Goal: Transaction & Acquisition: Obtain resource

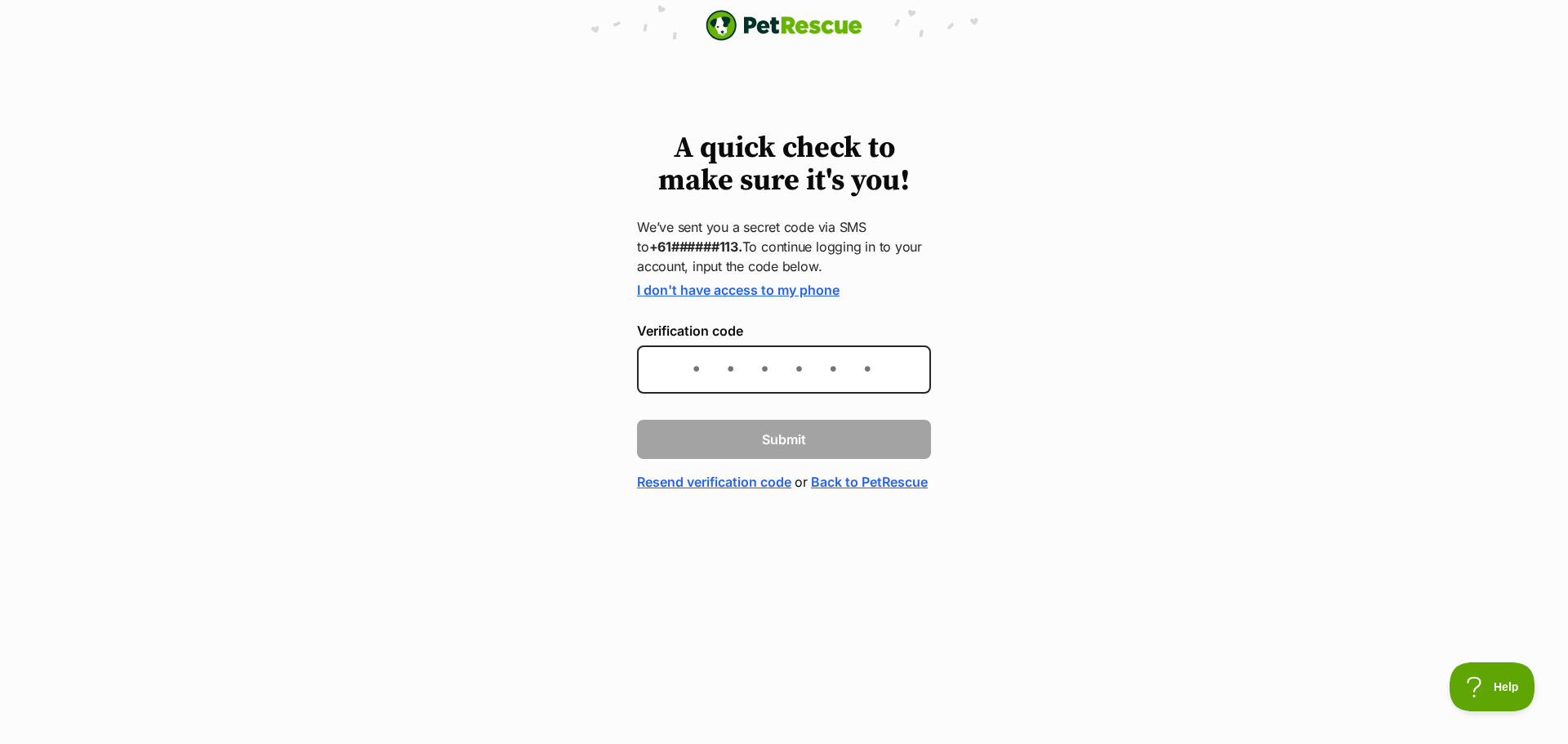
click at [628, 350] on div "A quick check to make sure it's you! We’ve sent you a secret code via SMS to +6…" at bounding box center [784, 312] width 314 height 360
click at [694, 379] on input "Verification code" at bounding box center [784, 369] width 294 height 49
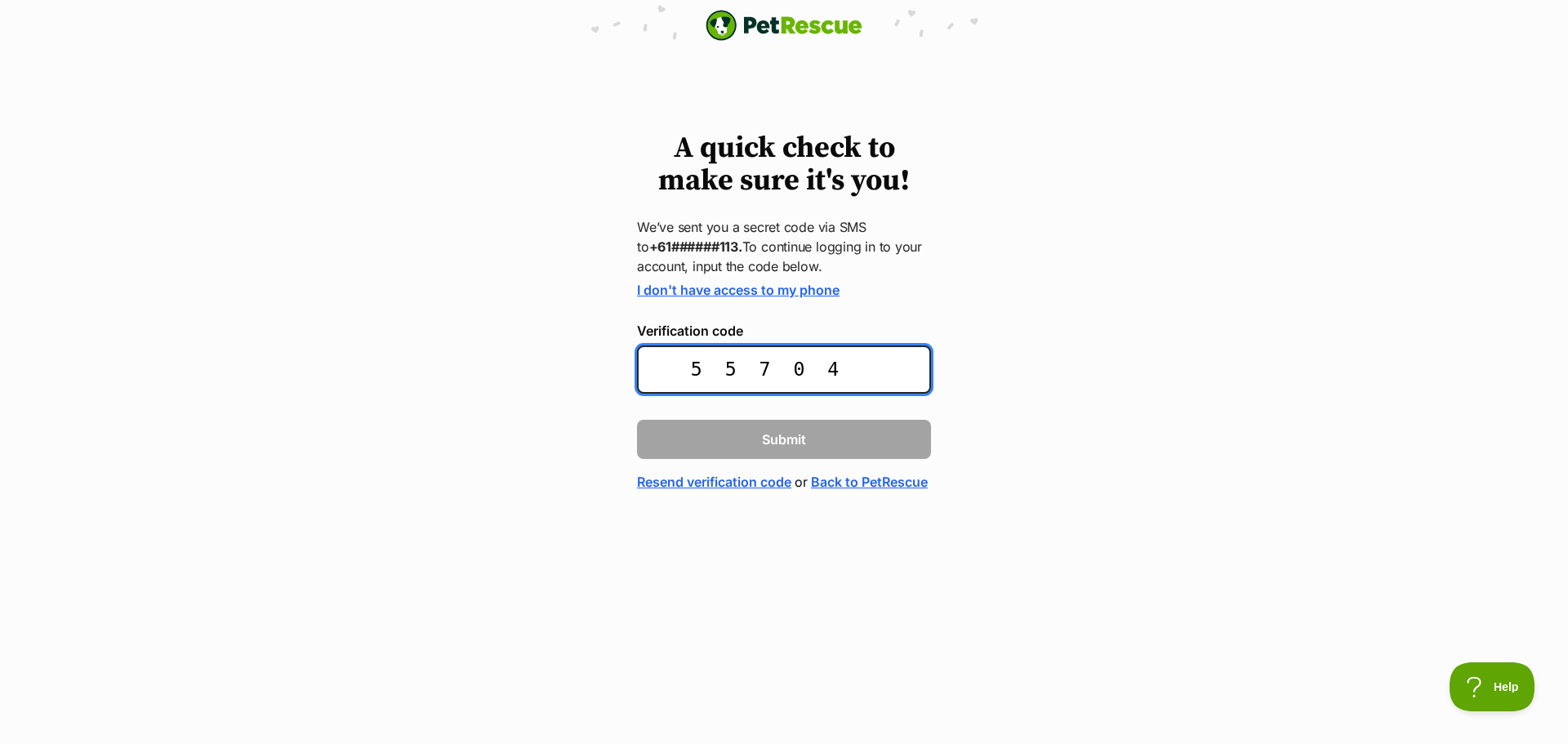
type input "557047"
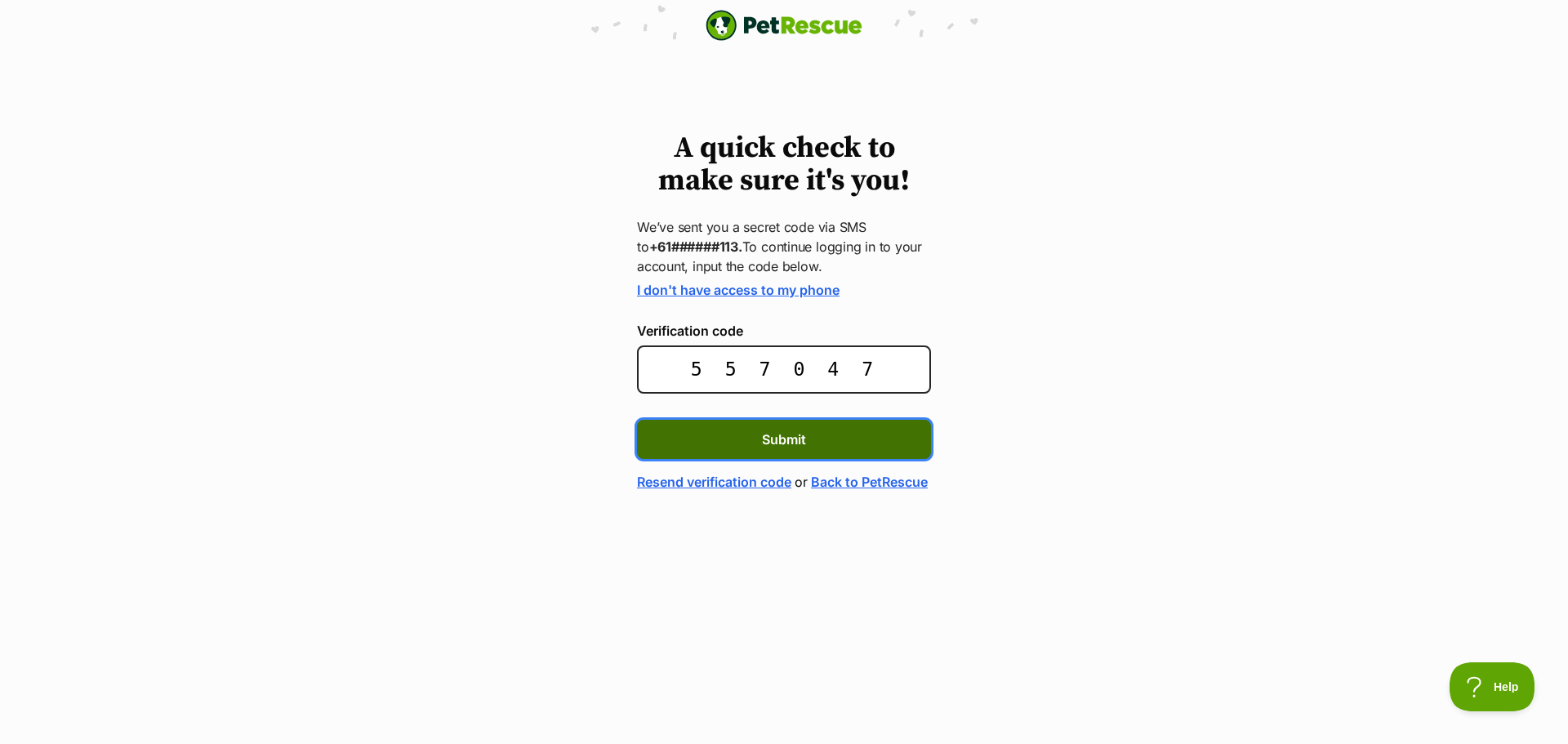
click at [737, 433] on button "Submit" at bounding box center [784, 439] width 294 height 39
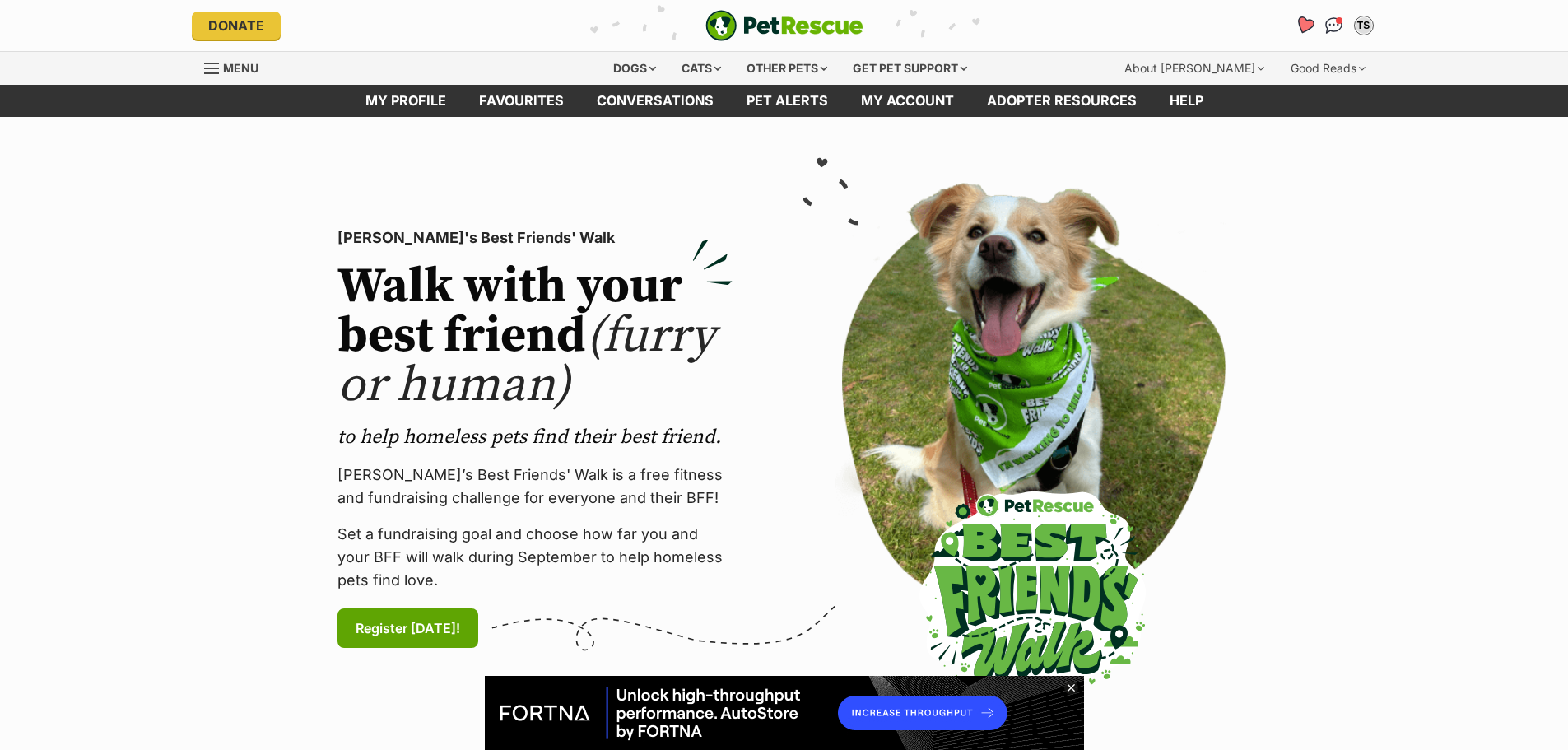
click at [1311, 30] on icon "Favourites" at bounding box center [1304, 25] width 22 height 21
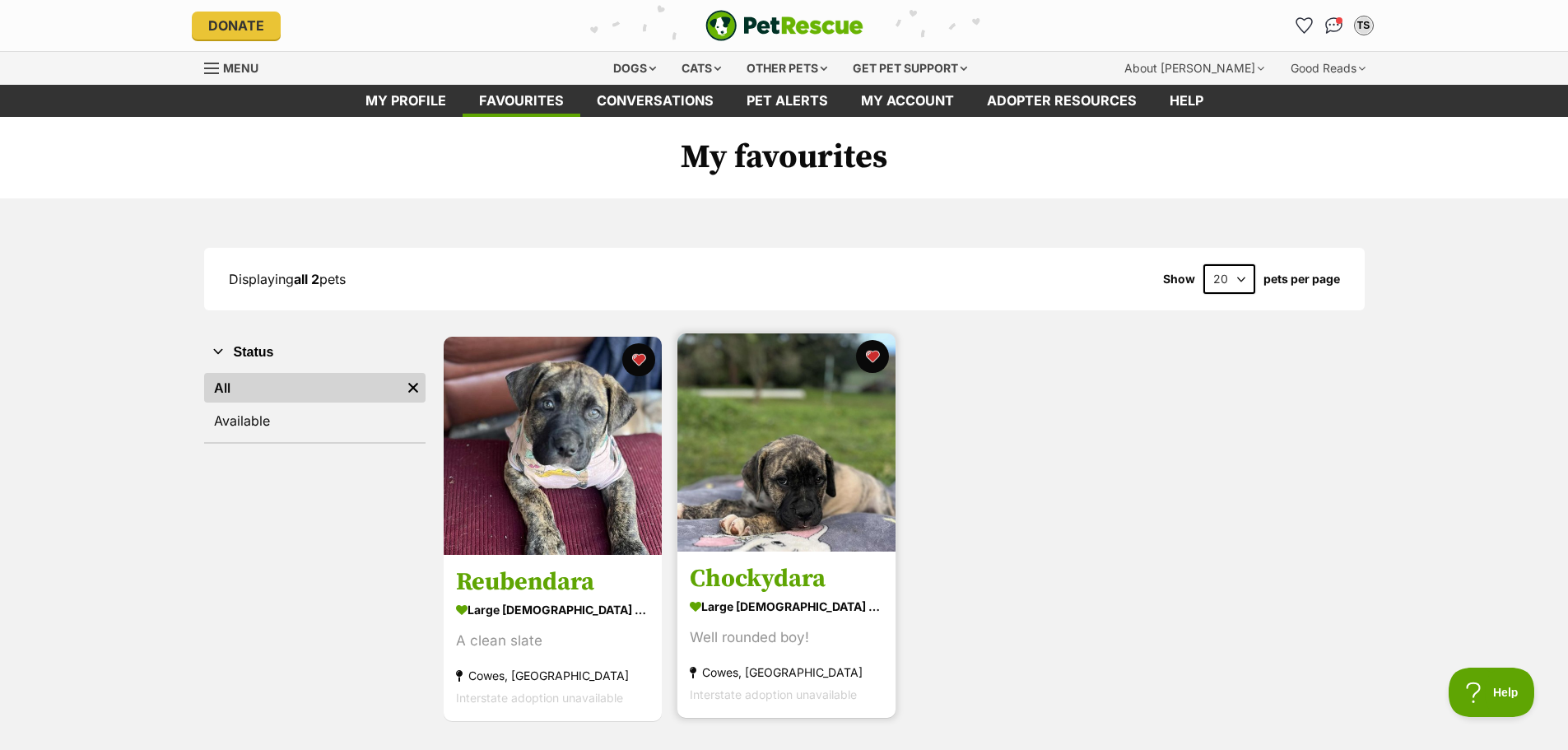
click at [828, 424] on img at bounding box center [786, 442] width 218 height 218
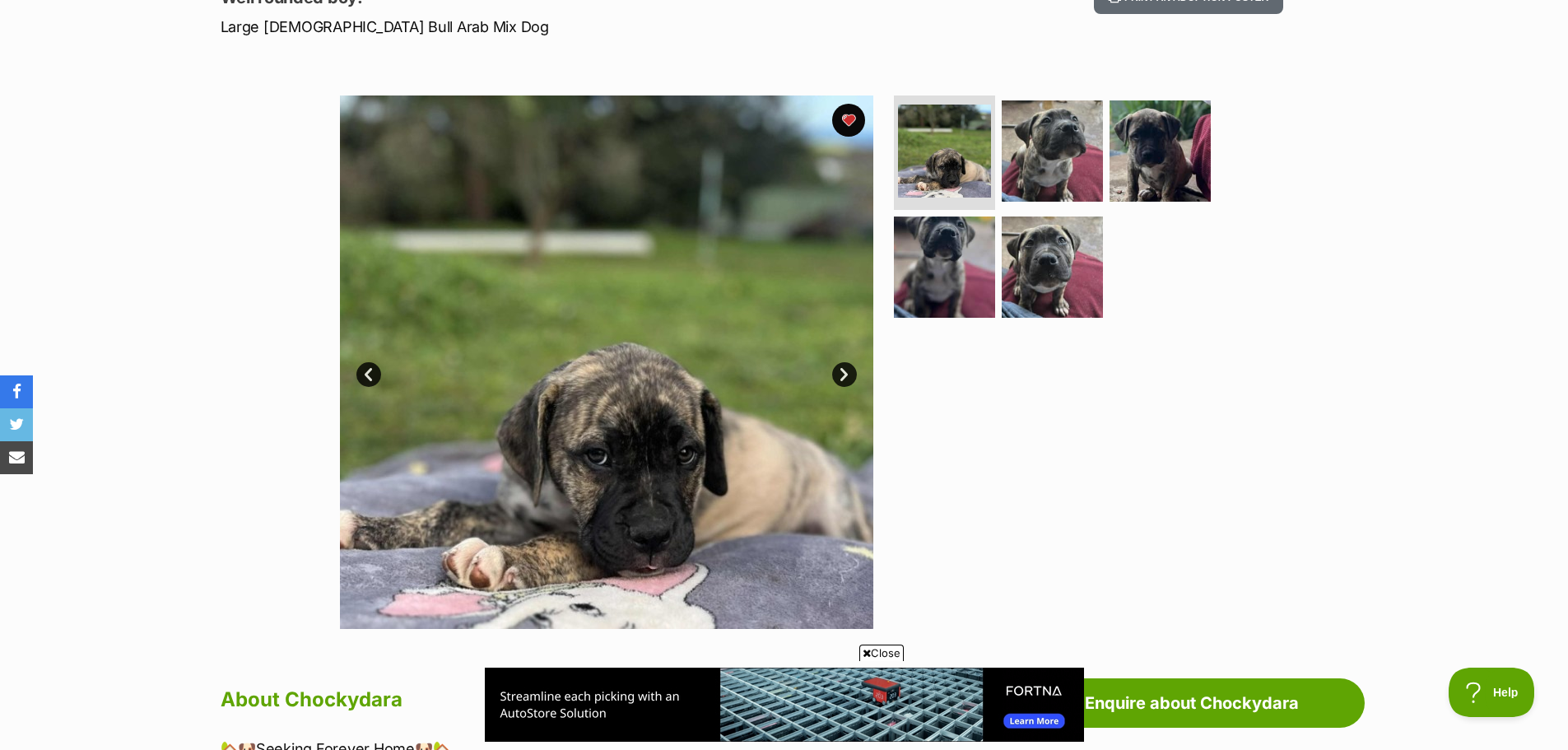
click at [846, 368] on link "Next" at bounding box center [844, 375] width 25 height 25
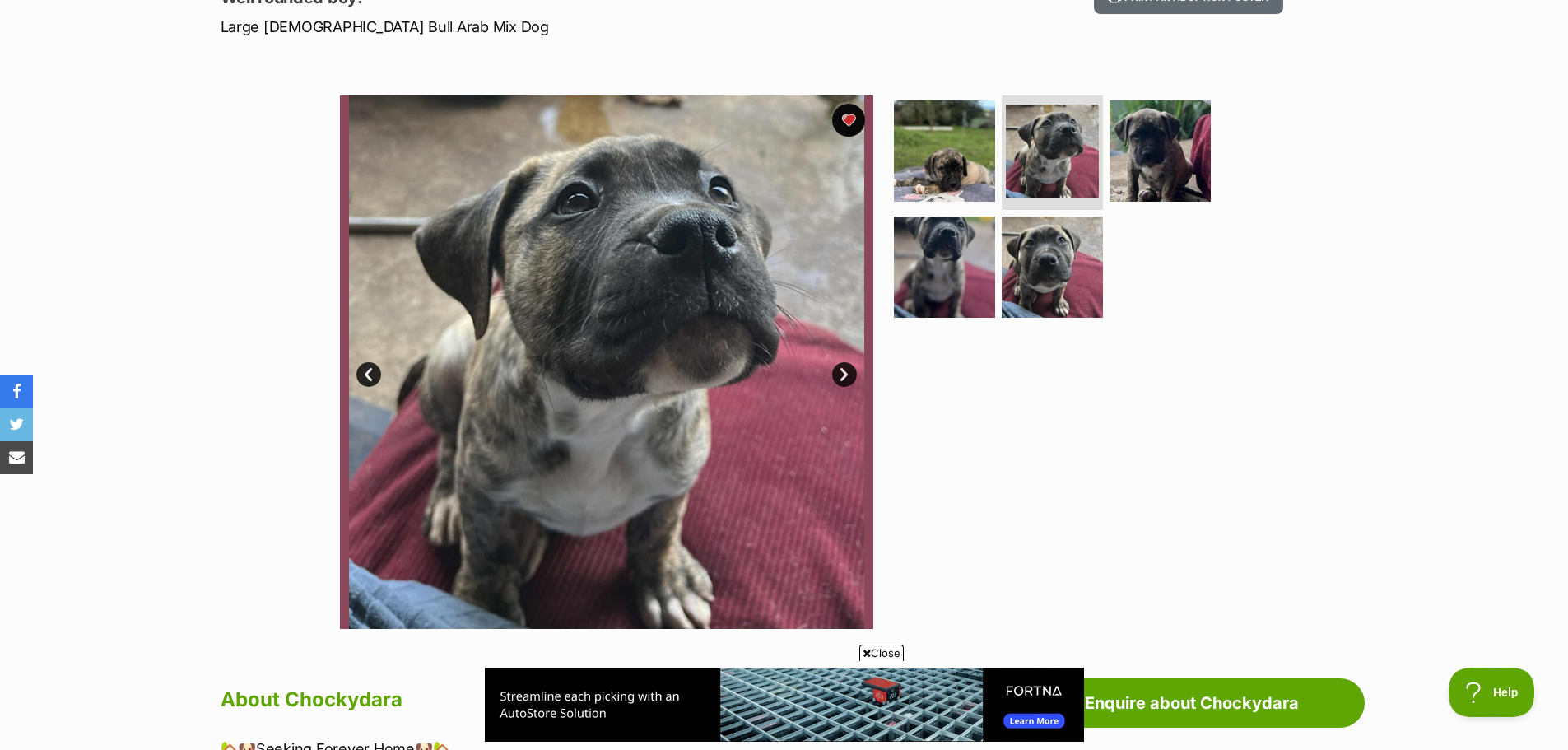
click at [843, 376] on link "Next" at bounding box center [844, 375] width 25 height 25
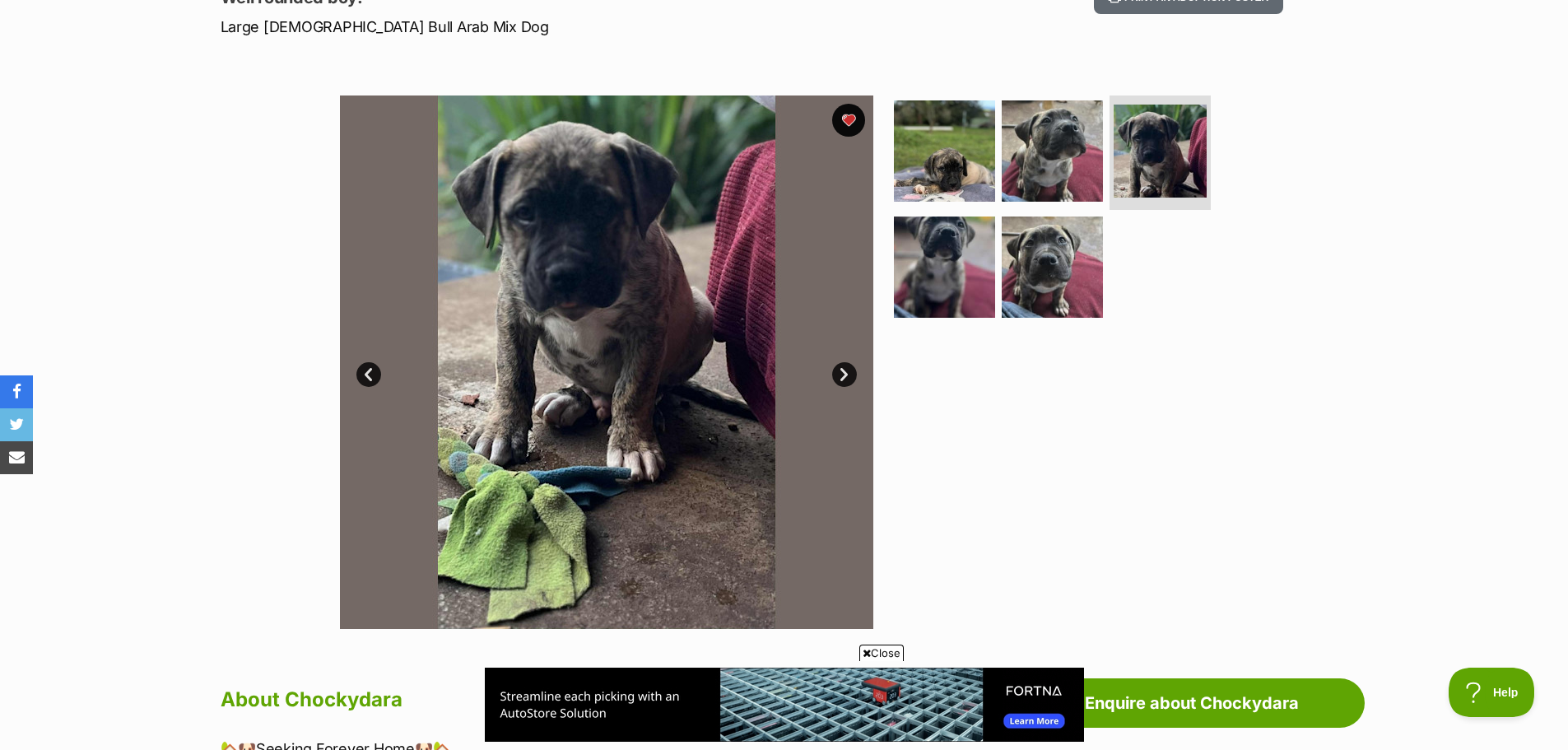
click at [843, 376] on link "Next" at bounding box center [844, 375] width 25 height 25
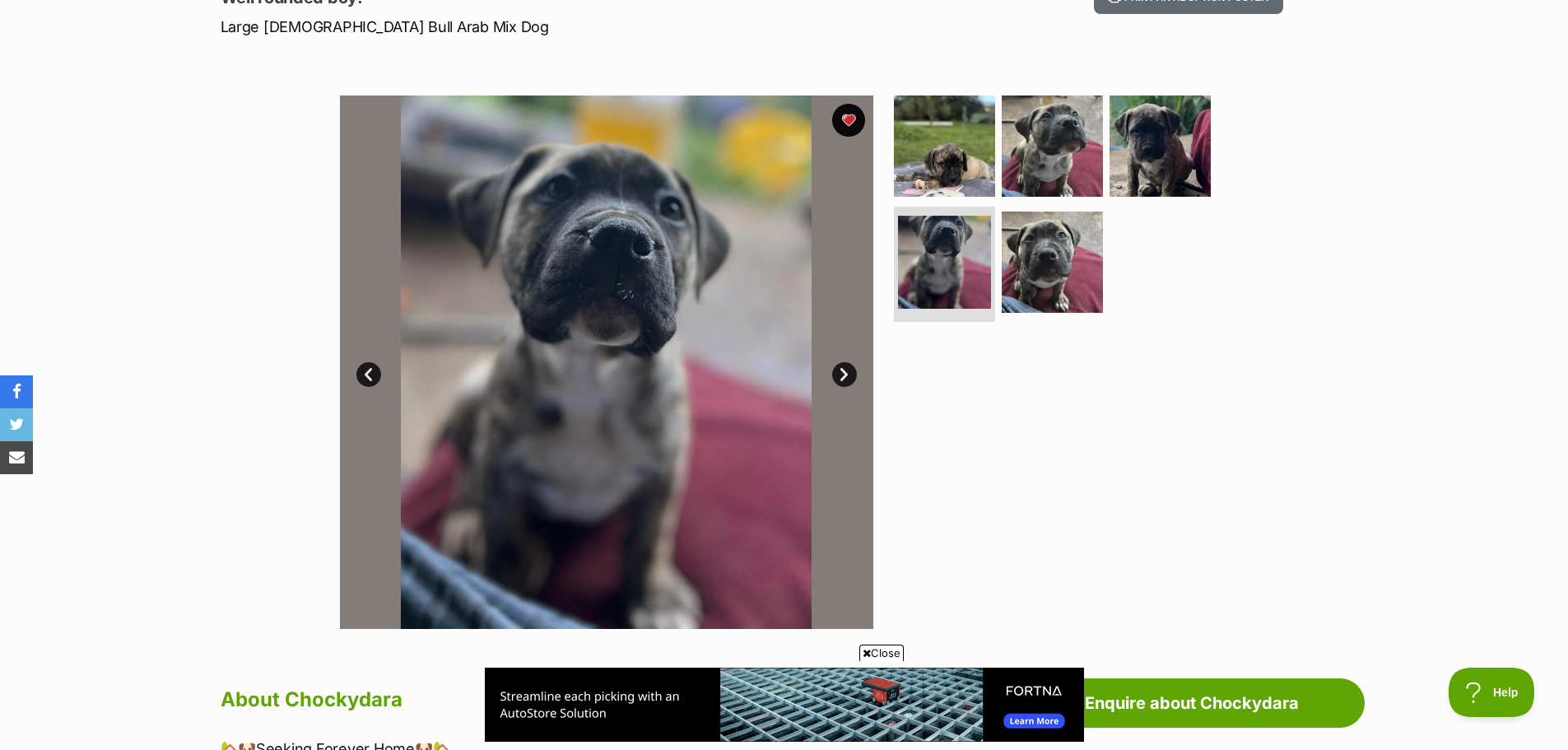
click at [843, 376] on link "Next" at bounding box center [844, 375] width 25 height 25
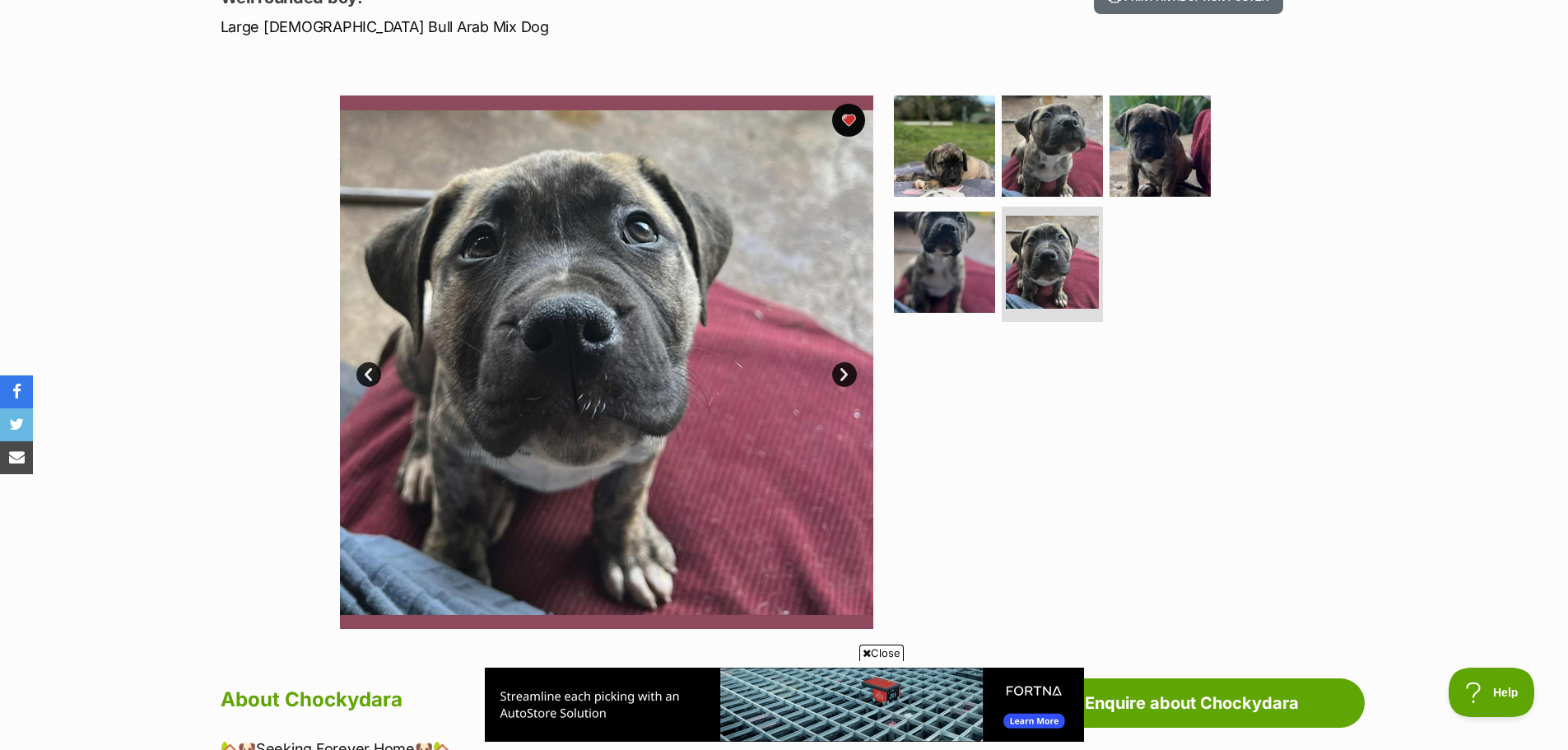
click at [948, 408] on div at bounding box center [1059, 362] width 338 height 533
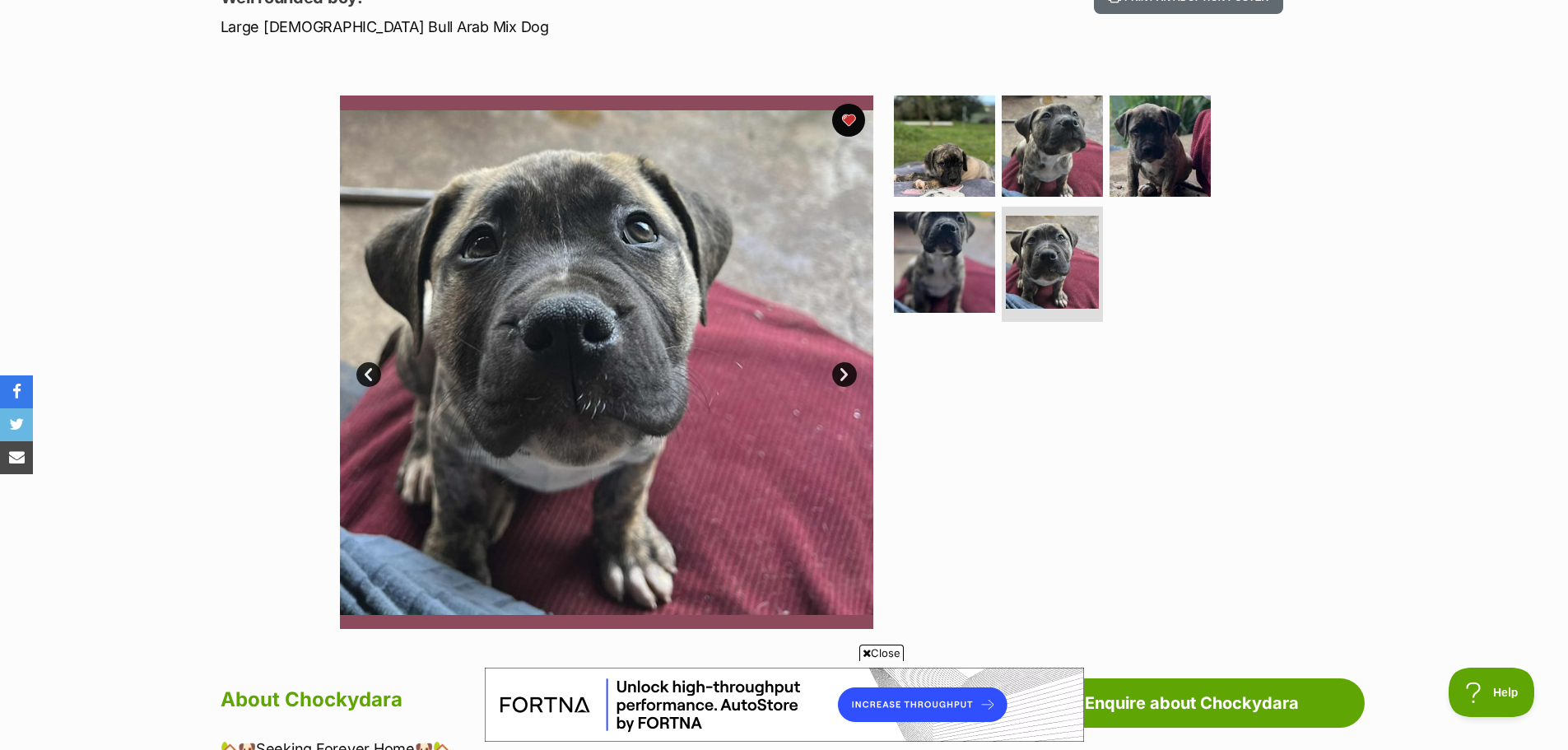
click at [360, 371] on link "Prev" at bounding box center [368, 375] width 25 height 25
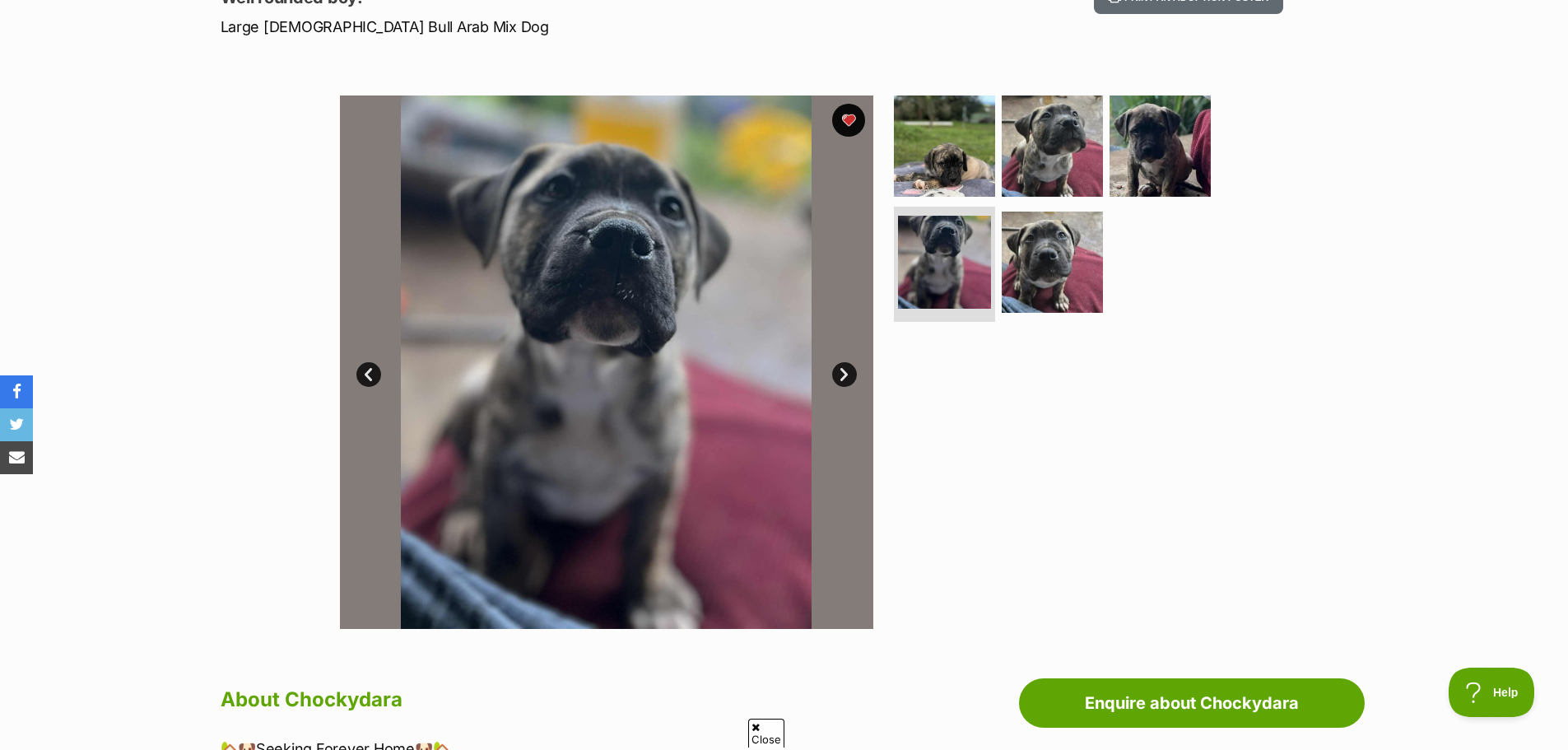
click at [360, 371] on link "Prev" at bounding box center [368, 375] width 25 height 25
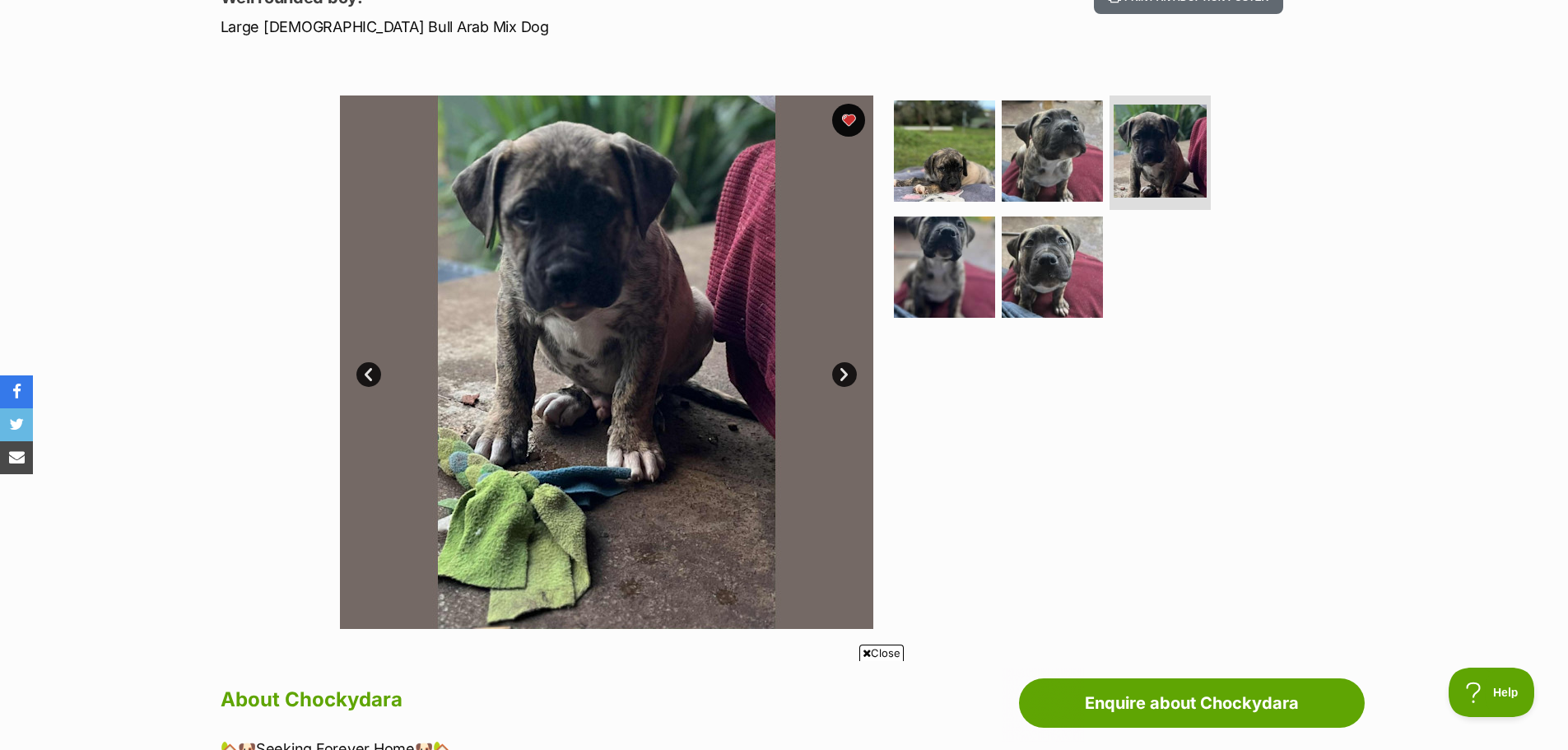
click at [360, 371] on link "Prev" at bounding box center [368, 375] width 25 height 25
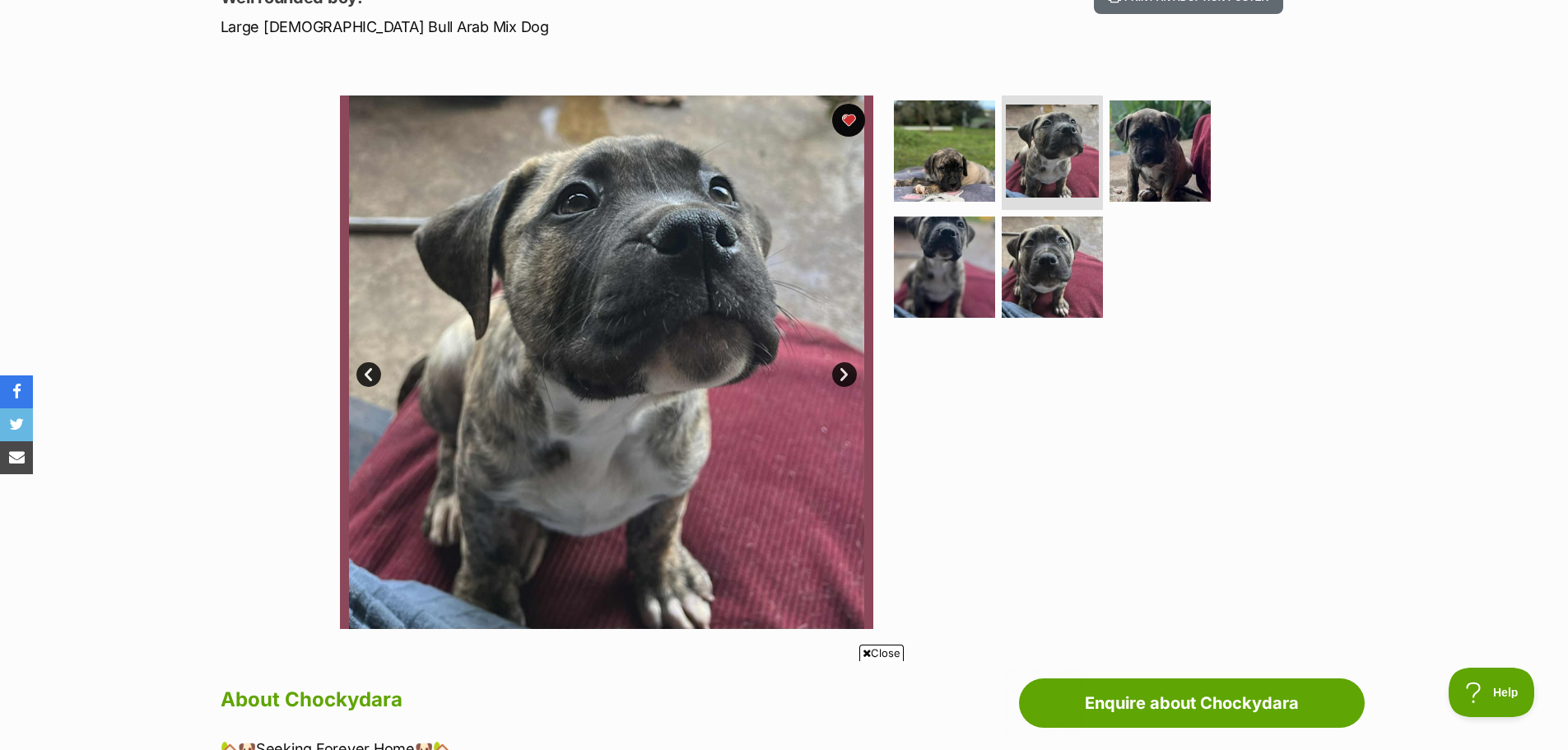
click at [360, 371] on link "Prev" at bounding box center [368, 375] width 25 height 25
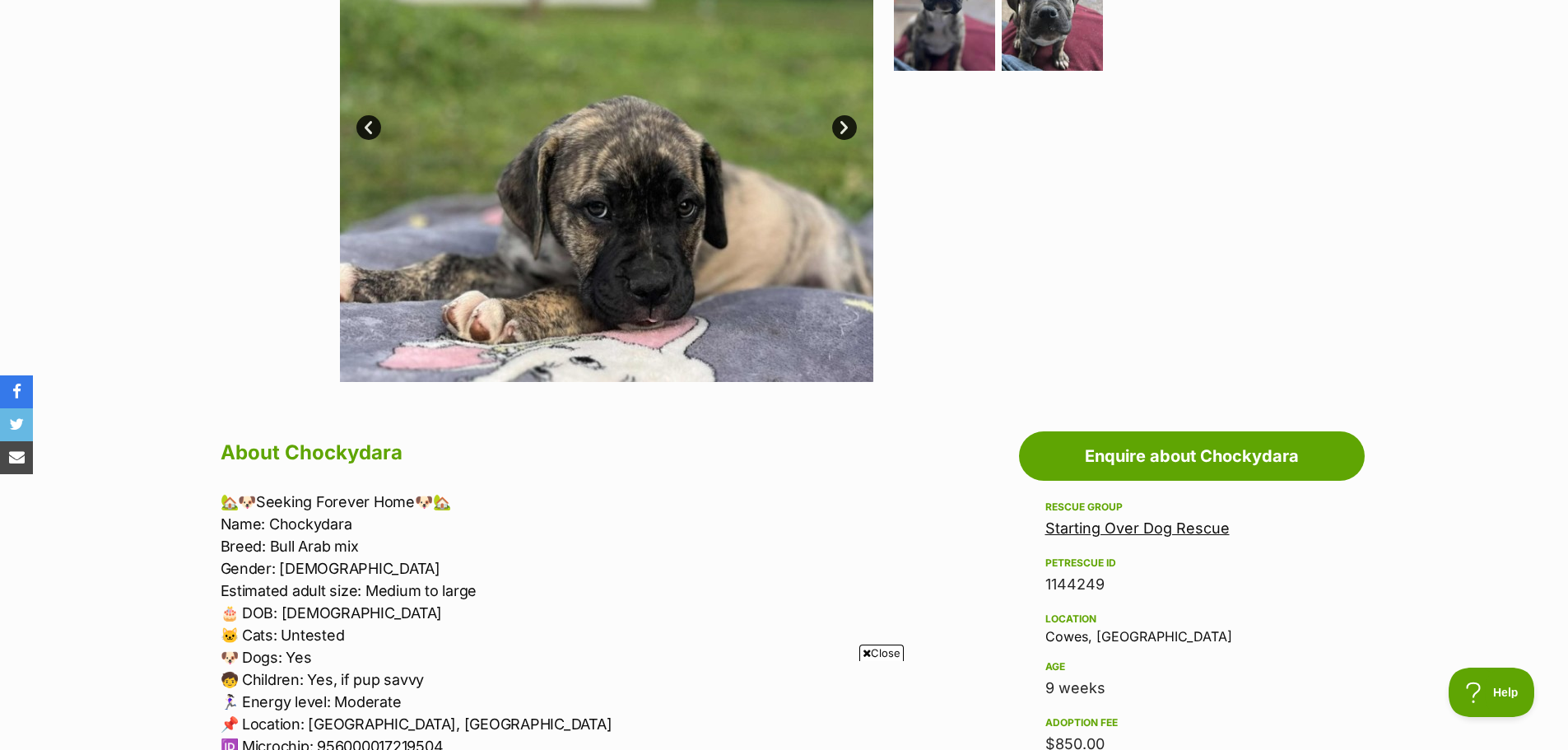
scroll to position [329, 0]
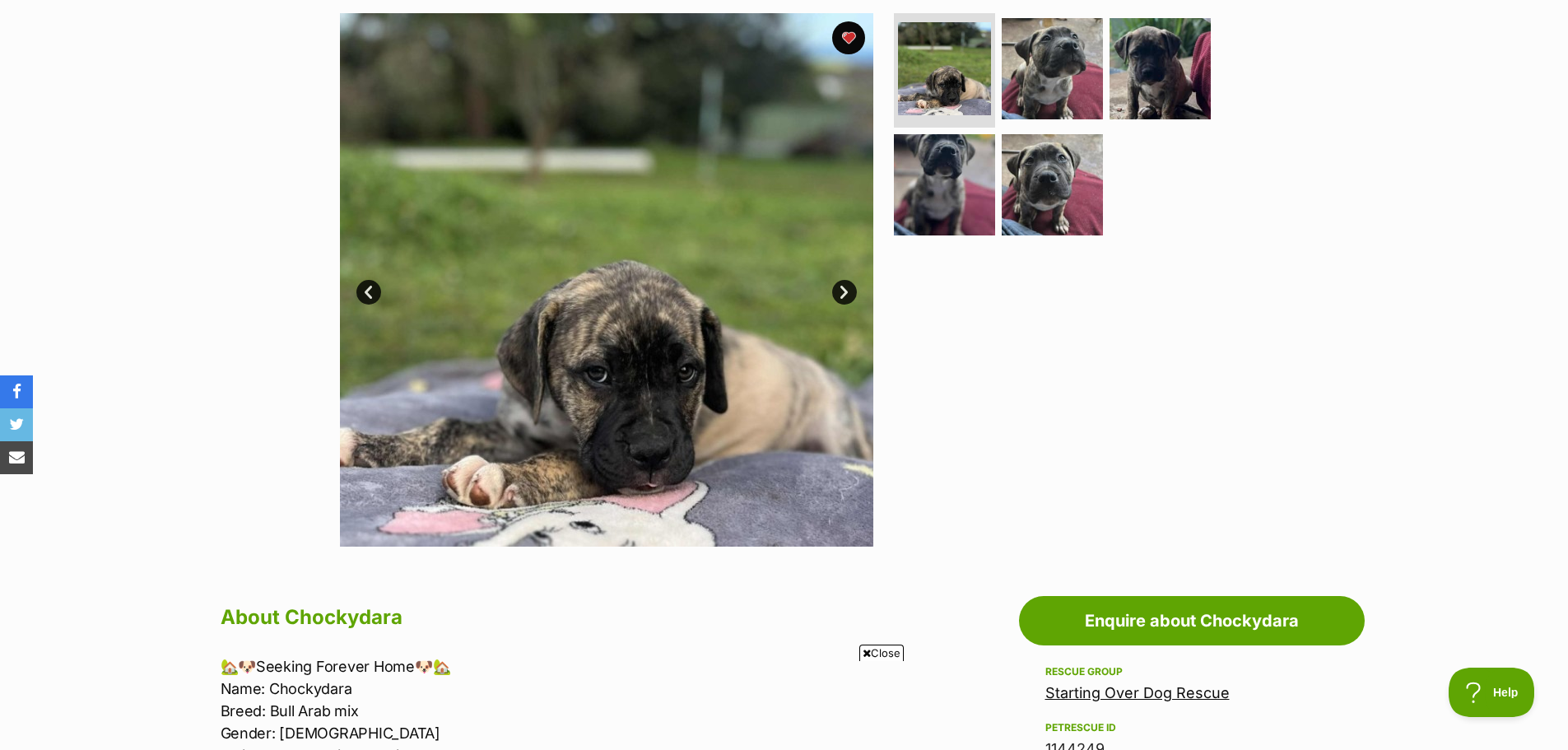
click at [846, 293] on link "Next" at bounding box center [844, 292] width 25 height 25
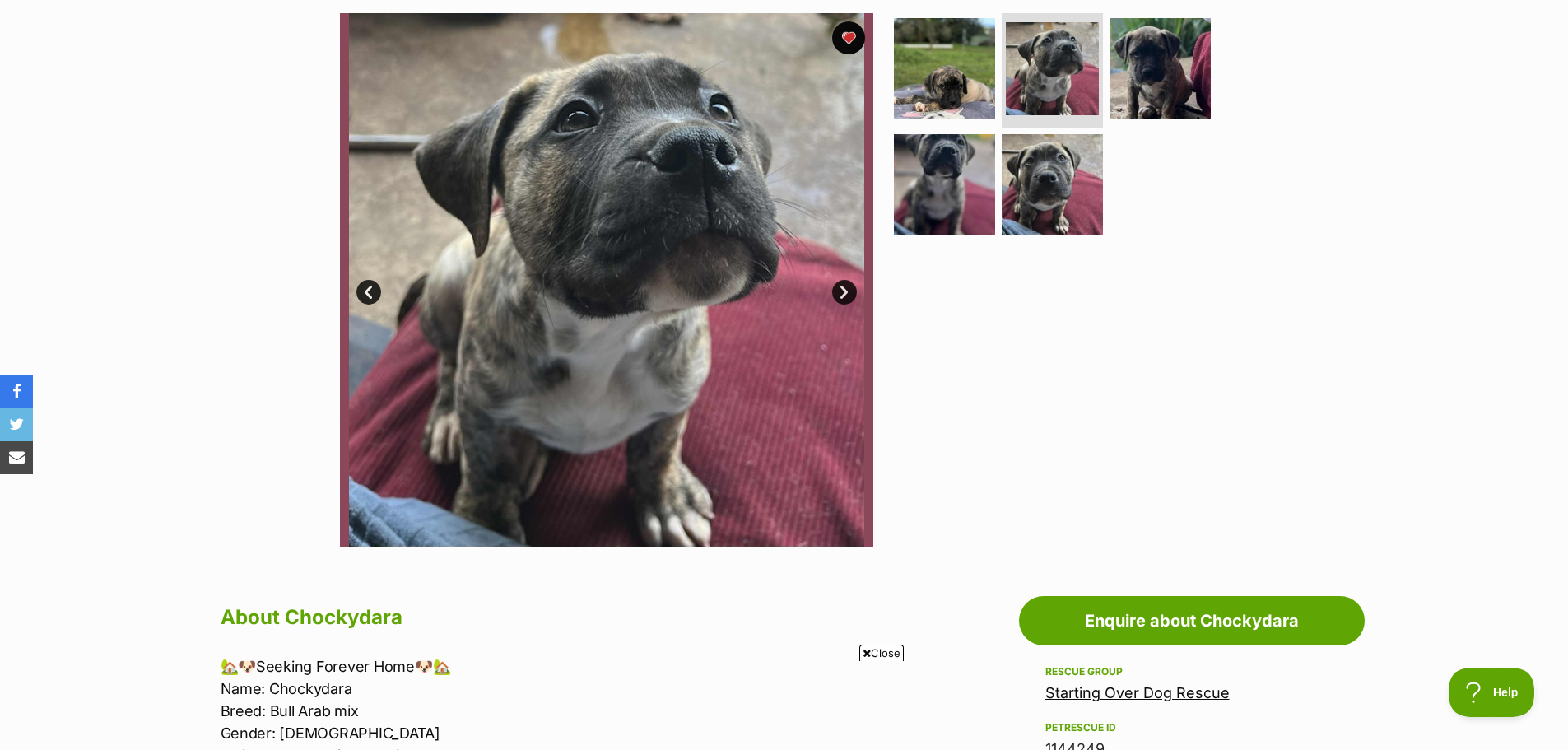
click at [846, 293] on link "Next" at bounding box center [844, 292] width 25 height 25
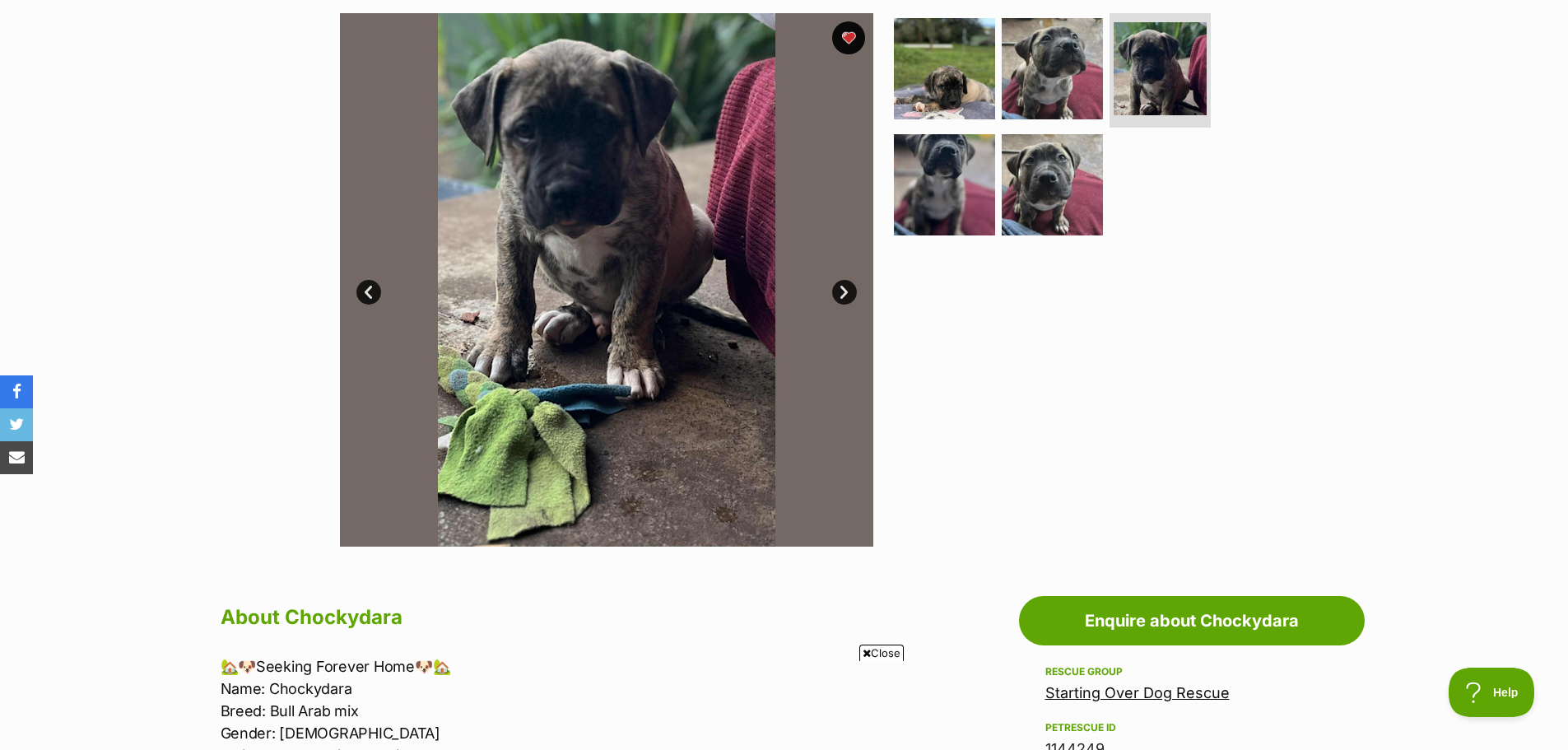
click at [846, 293] on link "Next" at bounding box center [844, 292] width 25 height 25
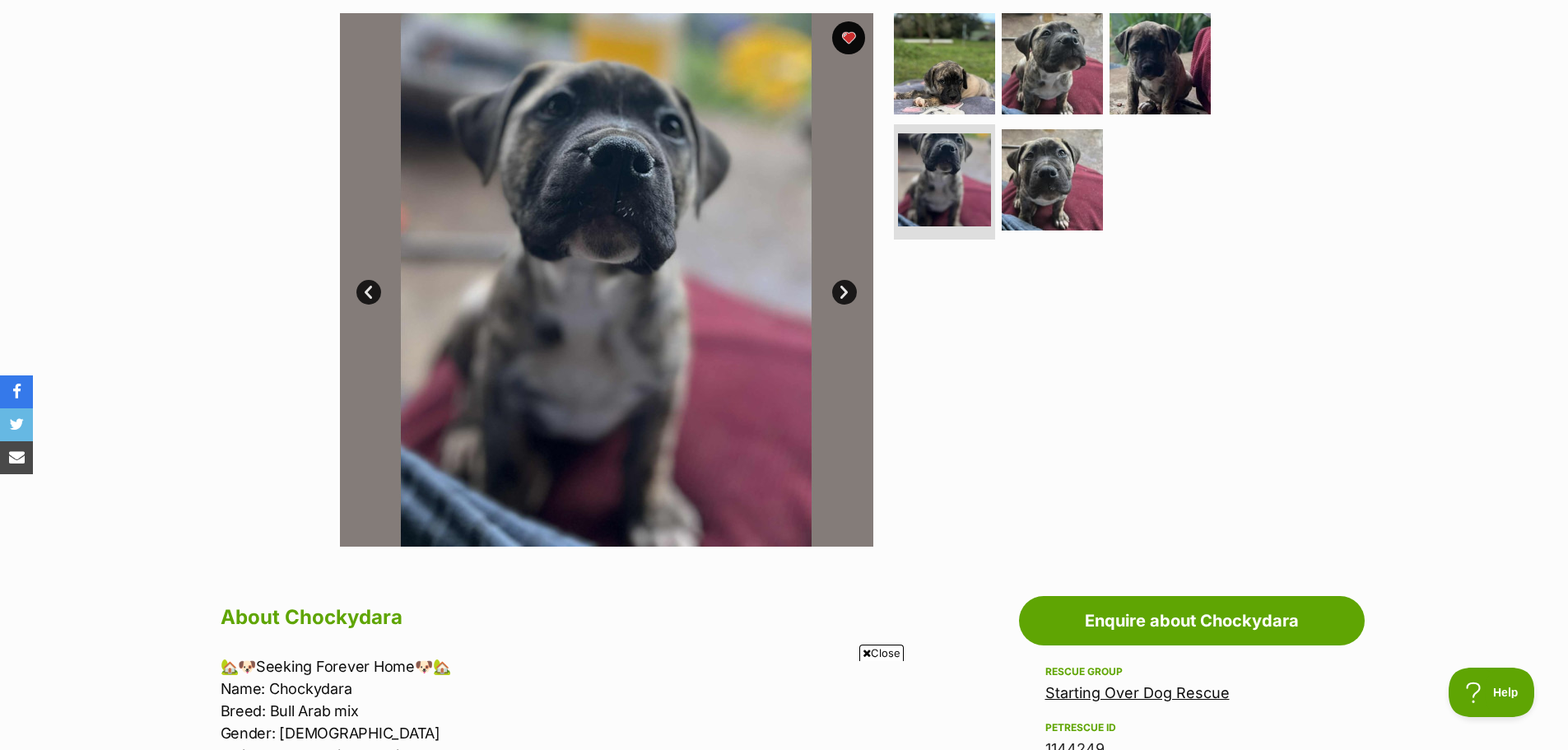
click at [846, 293] on link "Next" at bounding box center [844, 292] width 25 height 25
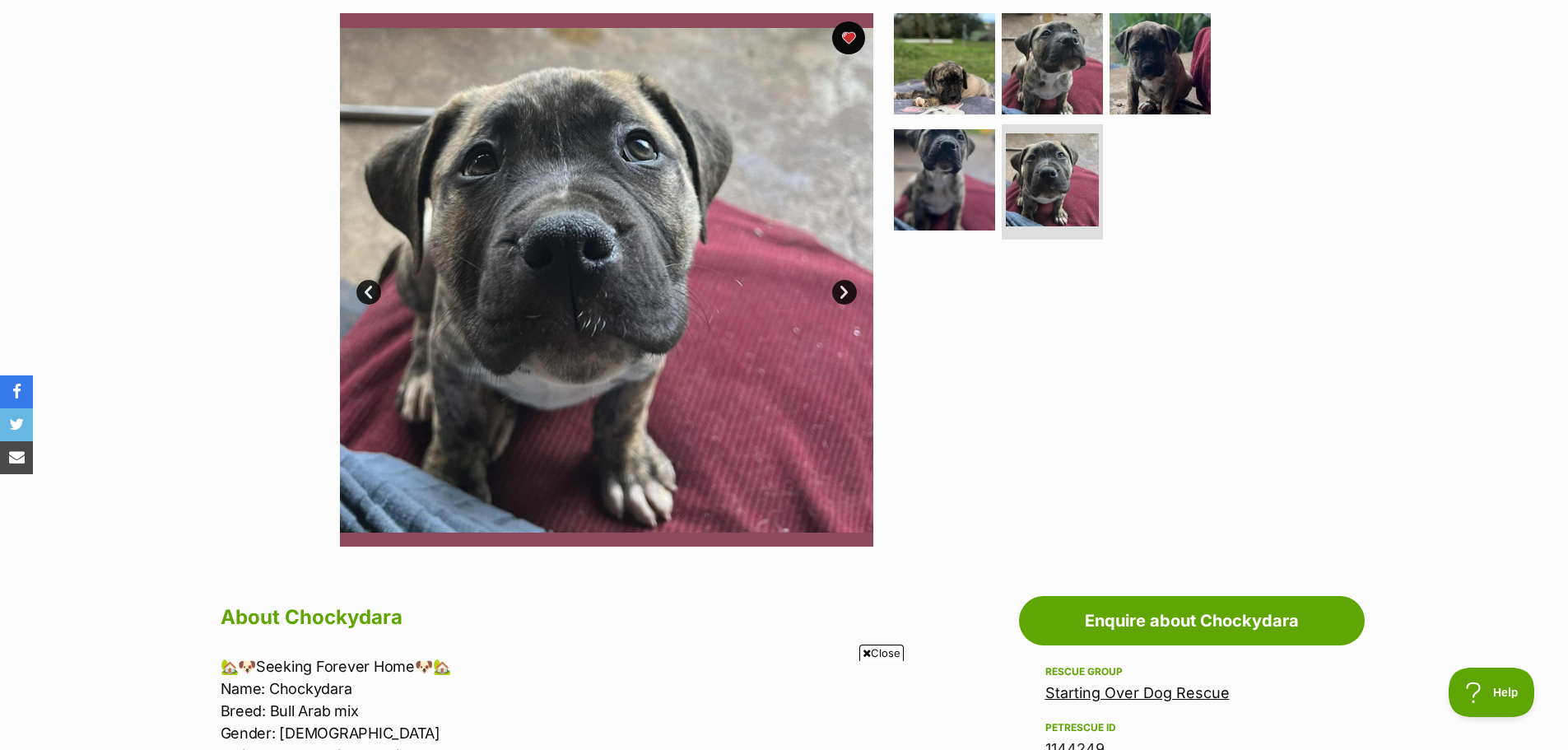
scroll to position [0, 0]
click at [844, 297] on link "Next" at bounding box center [844, 292] width 25 height 25
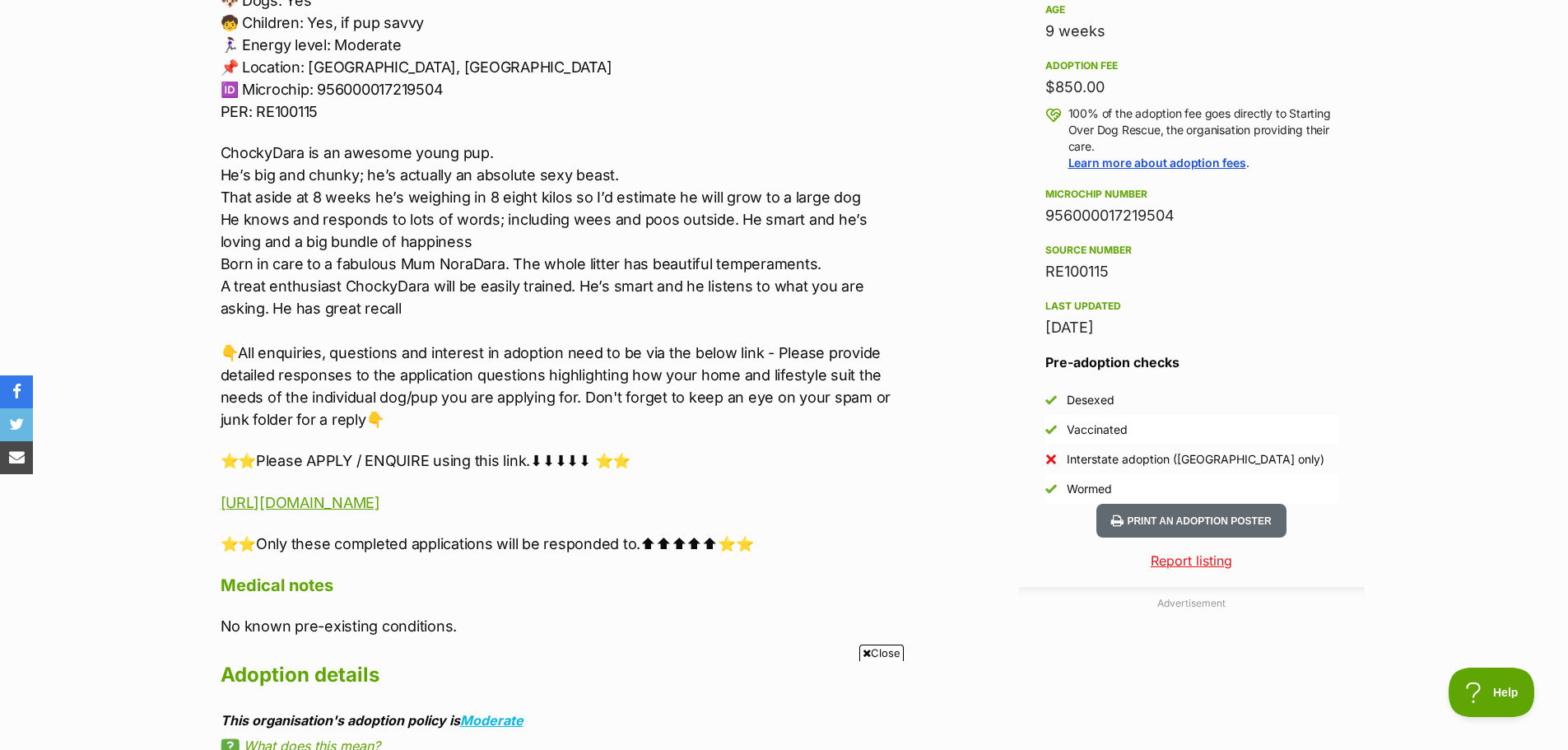
scroll to position [1070, 0]
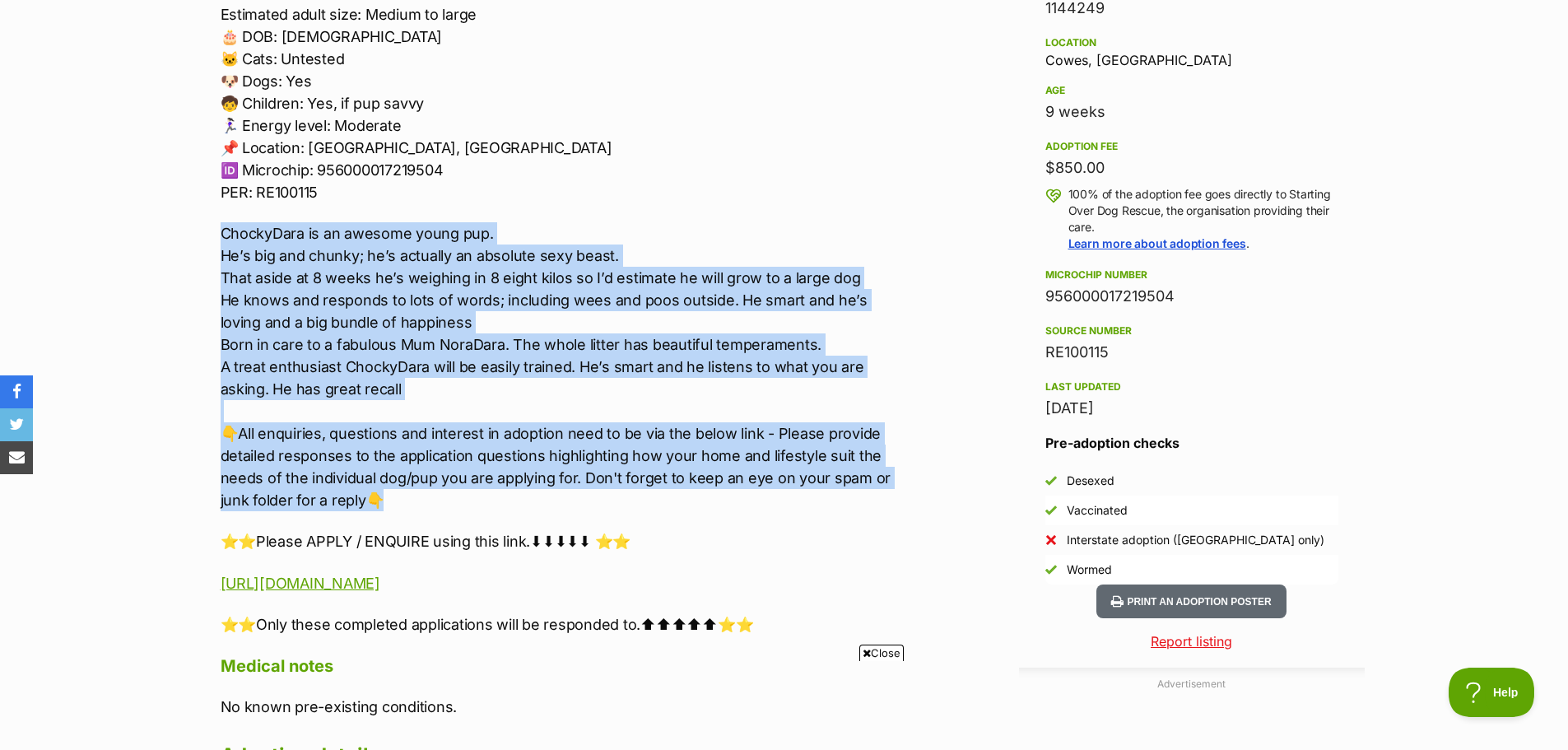
drag, startPoint x: 221, startPoint y: 231, endPoint x: 593, endPoint y: 495, distance: 456.2
click at [593, 495] on p "ChockyDara is an awesome young pup. He’s big and chunky; he’s actually an absol…" at bounding box center [560, 366] width 680 height 289
click at [449, 477] on p "ChockyDara is an awesome young pup. He’s big and chunky; he’s actually an absol…" at bounding box center [560, 366] width 680 height 289
drag, startPoint x: 377, startPoint y: 499, endPoint x: 190, endPoint y: 240, distance: 319.5
click at [190, 240] on div "Donate to Chockydara Donate to Chockydara at Starting Over Dog Rescue via Shout…" at bounding box center [784, 618] width 1210 height 1559
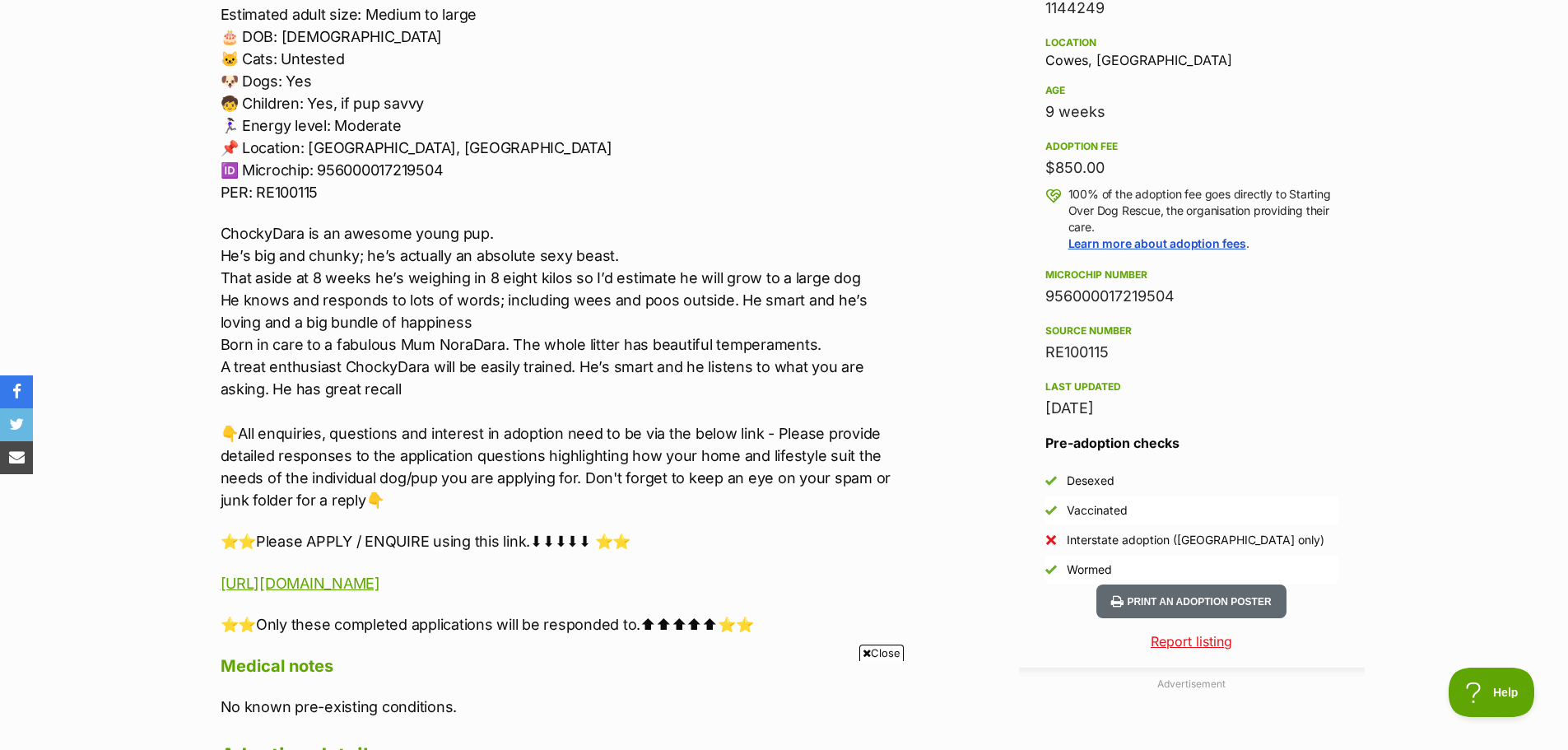
click at [424, 188] on p "🏡🐶Seeking Forever Home🐶🏡 Name: Chockydara Breed: Bull Arab mix Gender: Male Est…" at bounding box center [560, 58] width 680 height 289
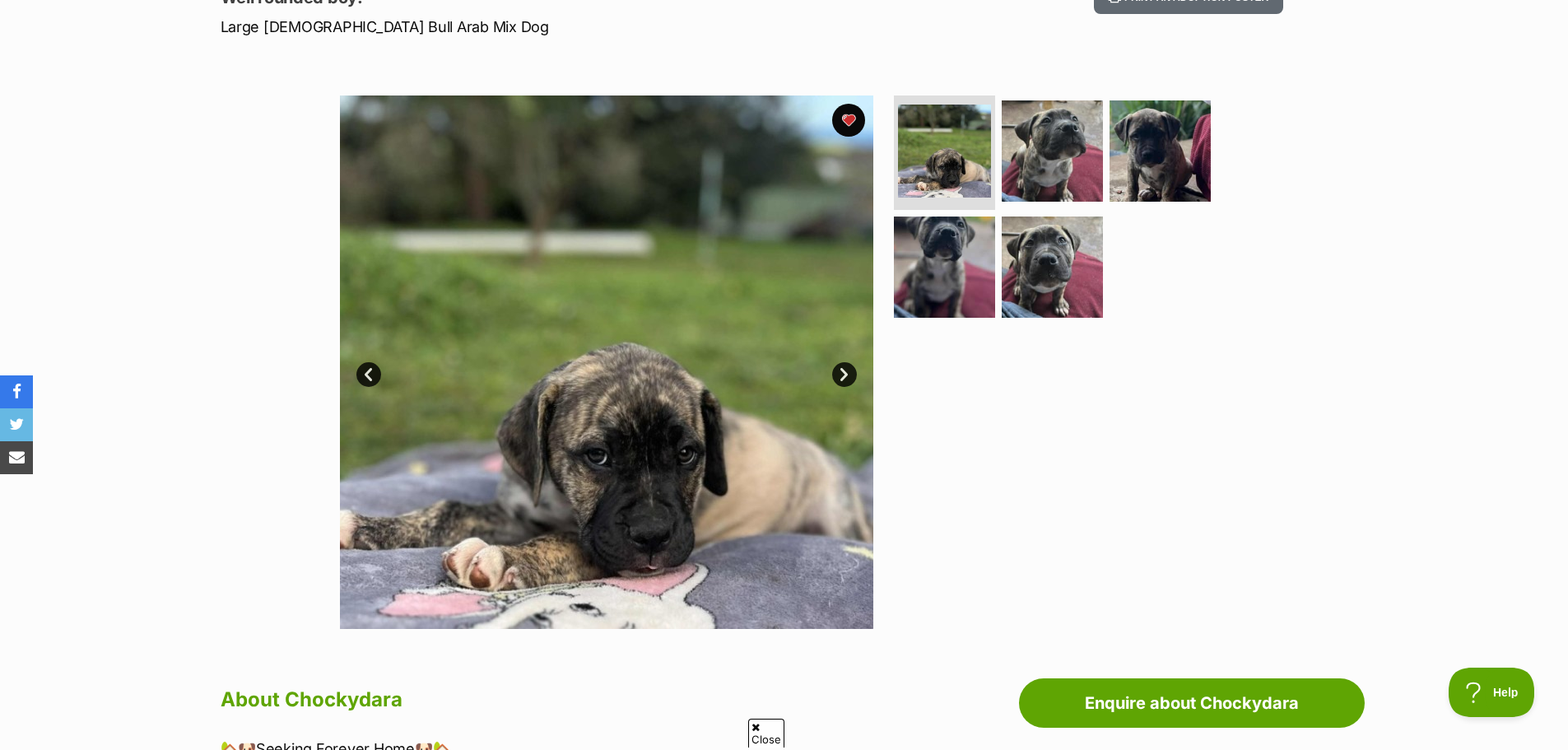
scroll to position [0, 0]
